Goal: Task Accomplishment & Management: Manage account settings

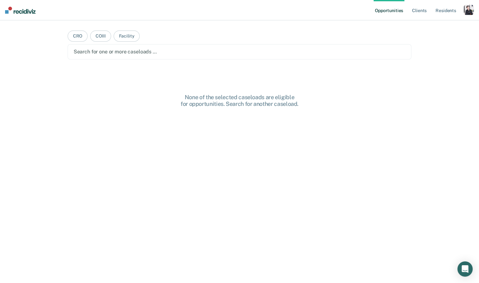
click at [118, 55] on div "Search for one or more caseloads …" at bounding box center [239, 51] width 333 height 9
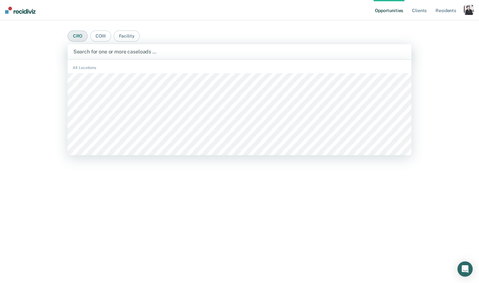
click at [80, 37] on button "CRO" at bounding box center [78, 35] width 20 height 11
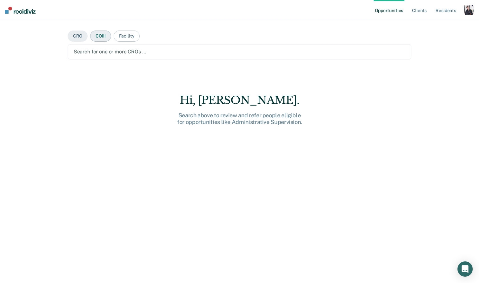
click at [98, 33] on button "COIII" at bounding box center [100, 35] width 21 height 11
click at [80, 36] on button "CRO" at bounding box center [78, 35] width 20 height 11
click at [89, 58] on div "Search for one or more CROs …" at bounding box center [240, 51] width 344 height 15
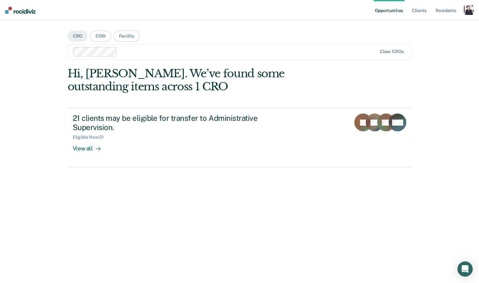
click at [130, 51] on div at bounding box center [248, 51] width 257 height 7
click at [191, 54] on div at bounding box center [275, 51] width 204 height 7
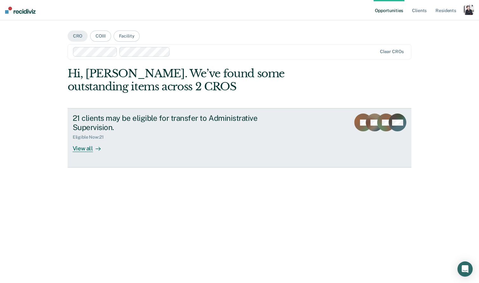
click at [132, 131] on div "21 clients may be eligible for transfer to Administrative Supervision." at bounding box center [184, 122] width 223 height 18
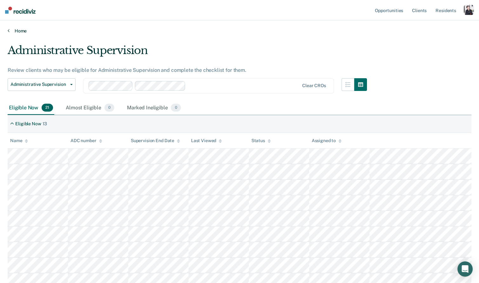
click at [21, 30] on link "Home" at bounding box center [240, 31] width 464 height 6
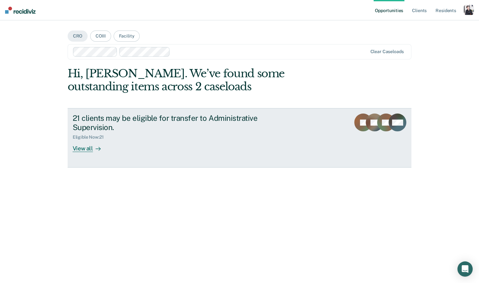
click at [98, 135] on div "Eligible Now : 21" at bounding box center [91, 136] width 36 height 5
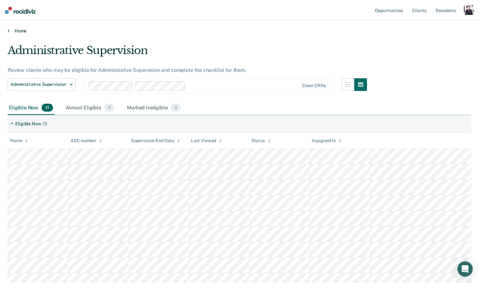
click at [19, 28] on link "Home" at bounding box center [240, 31] width 464 height 6
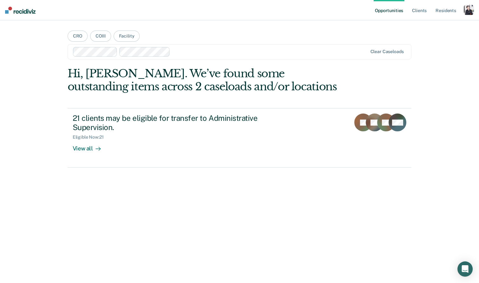
click at [466, 7] on div "button" at bounding box center [469, 10] width 10 height 10
click at [428, 24] on link "Profile" at bounding box center [443, 25] width 51 height 5
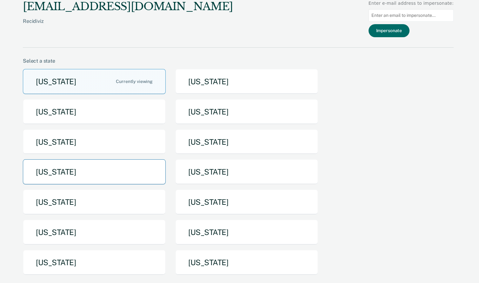
click at [121, 171] on button "[US_STATE]" at bounding box center [94, 171] width 143 height 25
